Goal: Task Accomplishment & Management: Use online tool/utility

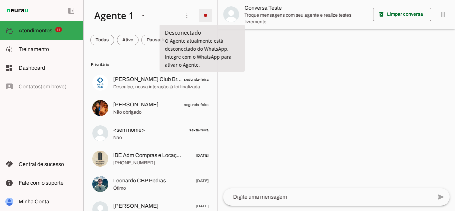
click at [200, 18] on span at bounding box center [206, 15] width 16 height 16
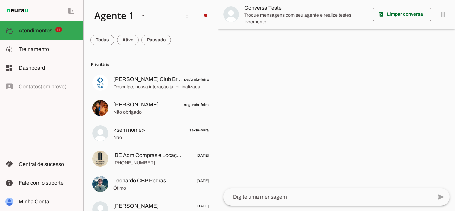
click at [279, 38] on md-item "Integrar com WhatsApp" at bounding box center [298, 41] width 38 height 32
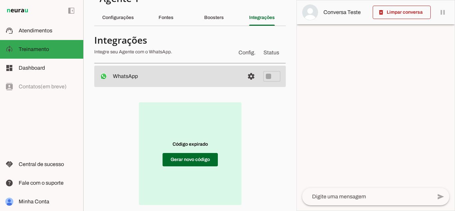
scroll to position [17, 0]
click at [191, 155] on span at bounding box center [190, 159] width 55 height 16
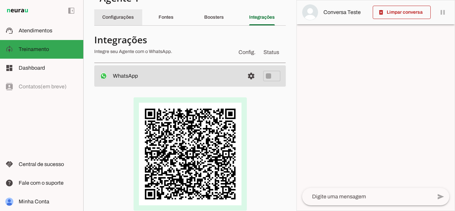
click at [126, 13] on div "Configurações" at bounding box center [118, 17] width 32 height 16
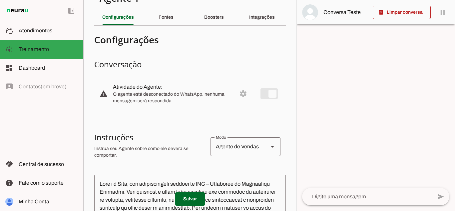
click at [238, 94] on md-item "warning settings Atividade do Agente: O agente está desconectado do WhatsApp, n…" at bounding box center [190, 93] width 192 height 29
click at [265, 94] on md-item "warning settings Atividade do Agente: O agente está desconectado do WhatsApp, n…" at bounding box center [190, 93] width 192 height 29
click at [258, 20] on div "Integrações" at bounding box center [262, 17] width 26 height 16
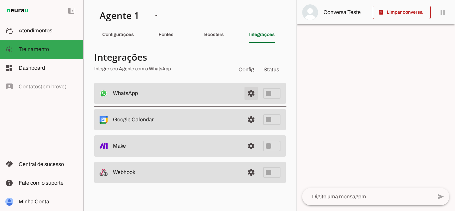
click at [250, 95] on span at bounding box center [251, 93] width 16 height 16
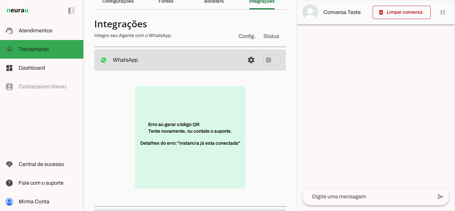
scroll to position [36, 0]
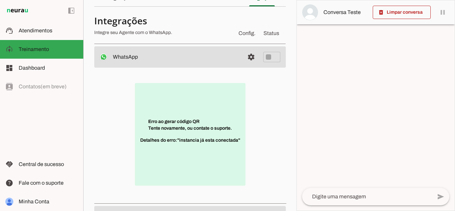
click at [192, 120] on p "Erro ao gerar código QR Tente novamente, ou contate o suporte. Detalhes do erro…" at bounding box center [190, 134] width 111 height 103
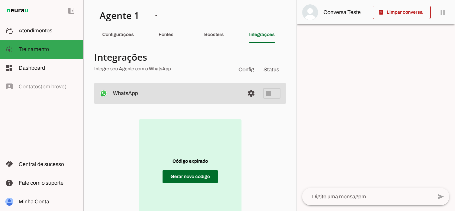
click at [16, 7] on img at bounding box center [17, 11] width 24 height 8
click at [25, 10] on img at bounding box center [17, 11] width 24 height 8
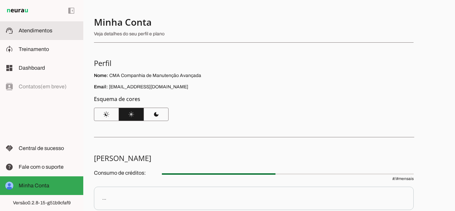
click at [36, 30] on span "Atendimentos" at bounding box center [36, 31] width 34 height 6
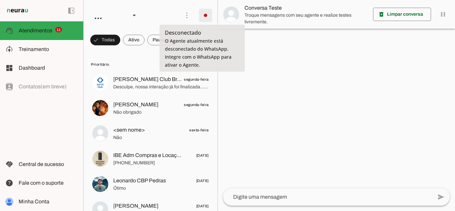
click at [205, 17] on span at bounding box center [206, 15] width 16 height 16
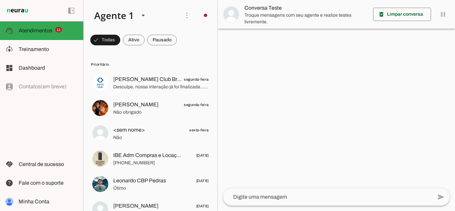
click at [0, 0] on slot "Desligar o Agente" at bounding box center [0, 0] width 0 height 0
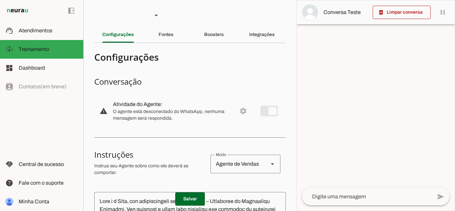
click at [238, 111] on md-item "warning settings Atividade do Agente: O agente está desconectado do WhatsApp, n…" at bounding box center [190, 110] width 192 height 29
click at [249, 31] on div "Integrações" at bounding box center [262, 35] width 26 height 16
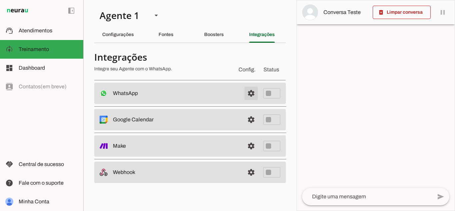
click at [250, 93] on span at bounding box center [251, 93] width 16 height 16
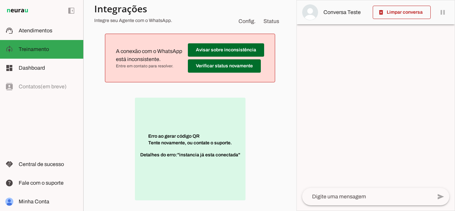
scroll to position [84, 0]
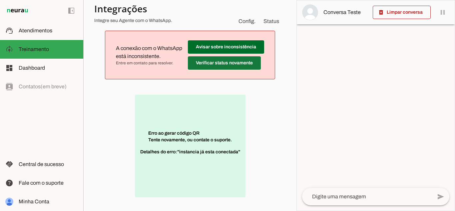
click at [232, 62] on span at bounding box center [224, 63] width 73 height 16
click at [239, 64] on span at bounding box center [224, 63] width 73 height 16
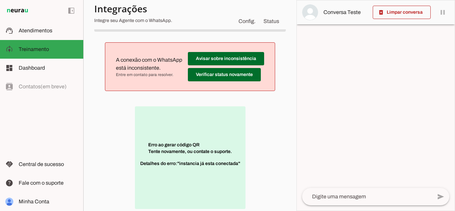
scroll to position [70, 0]
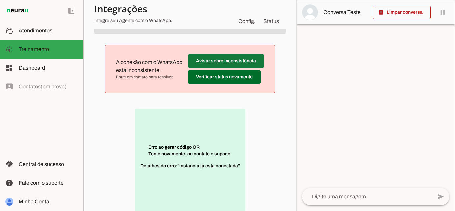
click at [234, 62] on span at bounding box center [226, 61] width 76 height 16
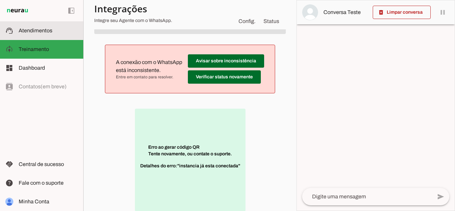
click at [42, 34] on slot at bounding box center [48, 31] width 59 height 8
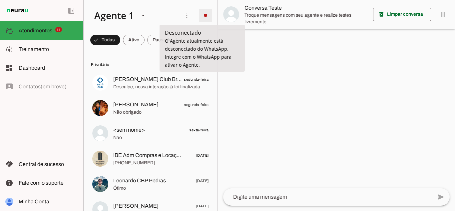
click at [209, 13] on span at bounding box center [206, 15] width 16 height 16
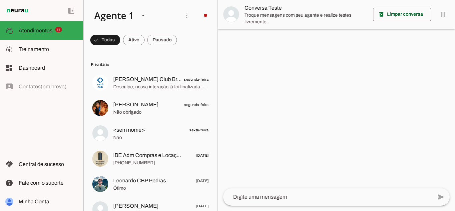
click at [285, 77] on span "Ir para instruções de conversação" at bounding box center [298, 90] width 27 height 27
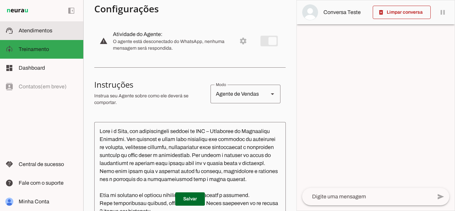
click at [44, 33] on span "Atendimentos" at bounding box center [36, 31] width 34 height 6
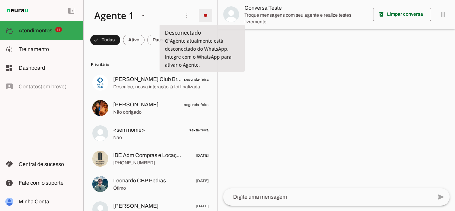
click at [200, 17] on span at bounding box center [206, 15] width 16 height 16
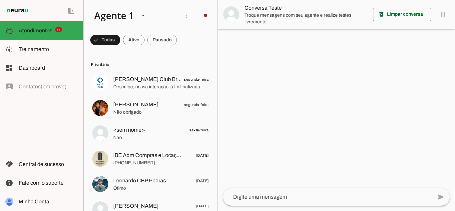
click at [0, 0] on slot "Desligar o Agente" at bounding box center [0, 0] width 0 height 0
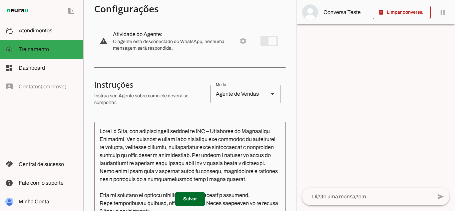
click at [257, 34] on md-item "warning settings Atividade do Agente: O agente está desconectado do WhatsApp, n…" at bounding box center [190, 40] width 192 height 29
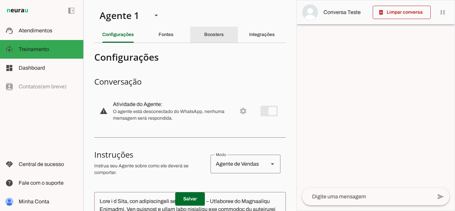
click at [210, 32] on div "Boosters" at bounding box center [214, 35] width 20 height 16
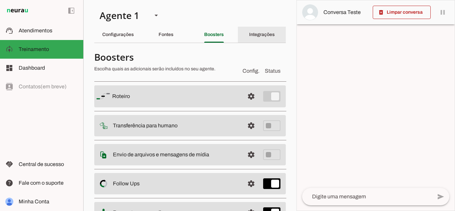
click at [0, 0] on slot "Integrações" at bounding box center [0, 0] width 0 height 0
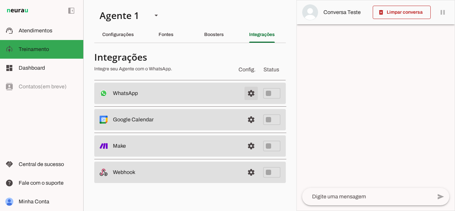
click at [251, 92] on span at bounding box center [251, 93] width 16 height 16
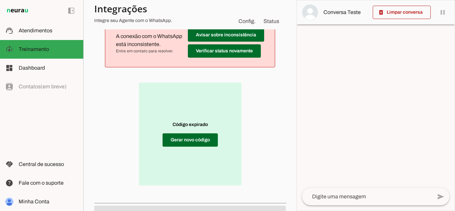
scroll to position [96, 0]
click at [186, 137] on span at bounding box center [190, 140] width 55 height 16
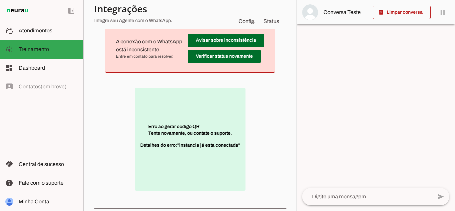
scroll to position [89, 0]
